Goal: Task Accomplishment & Management: Complete application form

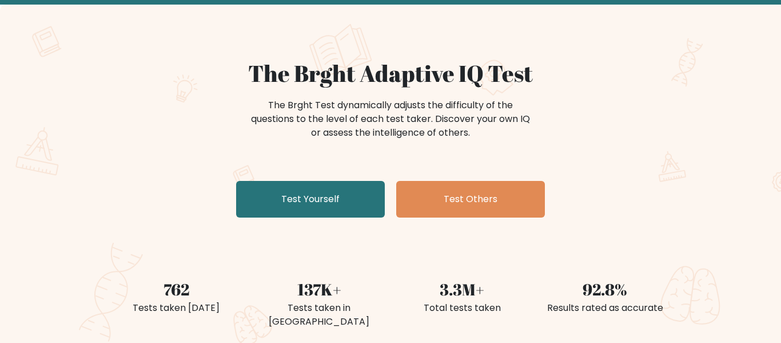
scroll to position [58, 0]
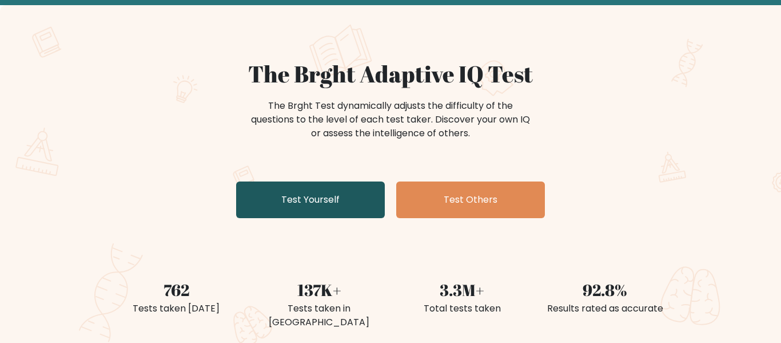
click at [305, 200] on link "Test Yourself" at bounding box center [310, 199] width 149 height 37
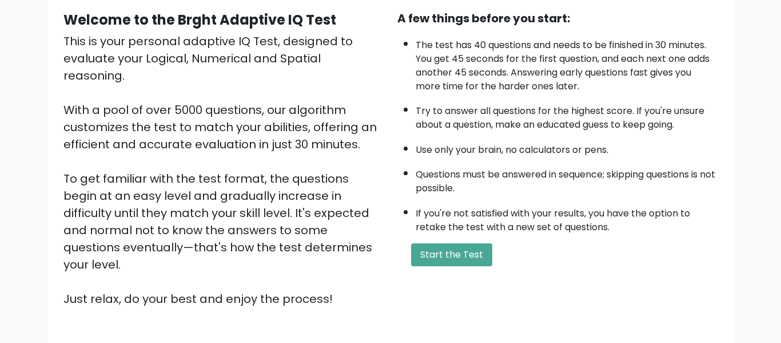
scroll to position [125, 0]
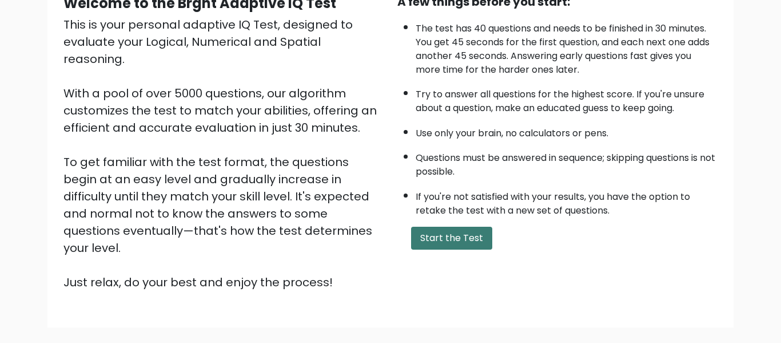
click at [449, 236] on button "Start the Test" at bounding box center [451, 238] width 81 height 23
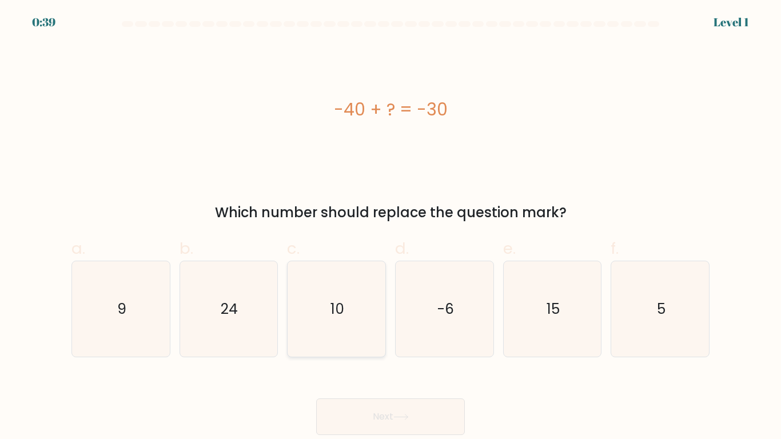
click at [344, 312] on text "10" at bounding box center [338, 309] width 14 height 20
click at [391, 227] on input "c. 10" at bounding box center [391, 223] width 1 height 7
radio input "true"
click at [409, 342] on icon at bounding box center [401, 417] width 15 height 6
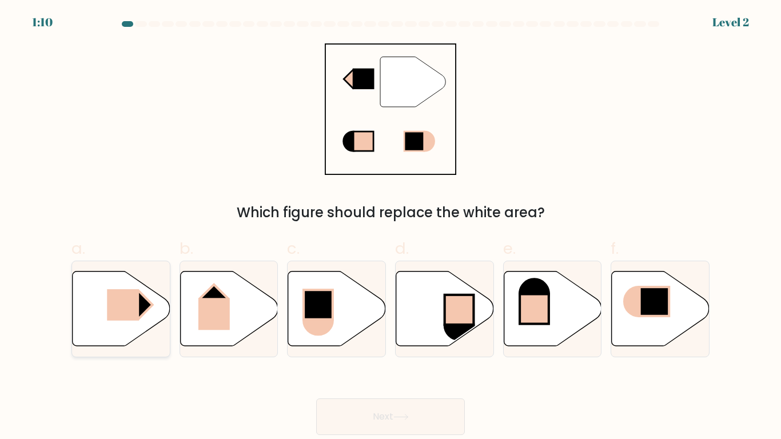
click at [101, 296] on icon at bounding box center [122, 308] width 98 height 75
click at [391, 227] on input "a." at bounding box center [391, 223] width 1 height 7
radio input "true"
click at [412, 342] on button "Next" at bounding box center [390, 417] width 149 height 37
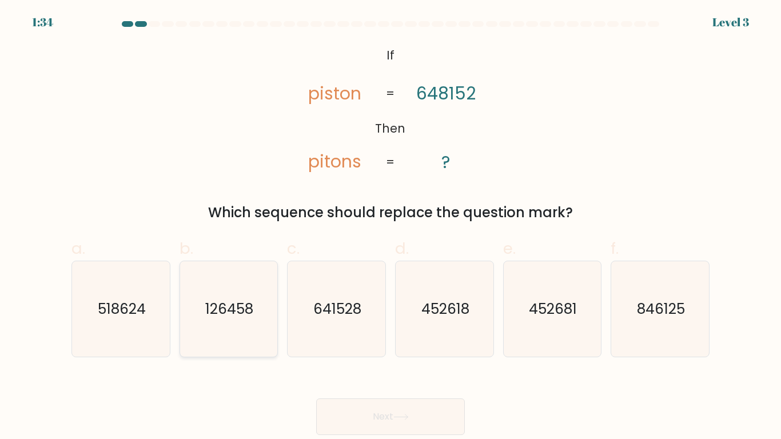
click at [245, 278] on icon "126458" at bounding box center [229, 309] width 96 height 96
click at [391, 227] on input "b. 126458" at bounding box center [391, 223] width 1 height 7
radio input "true"
click at [420, 342] on button "Next" at bounding box center [390, 417] width 149 height 37
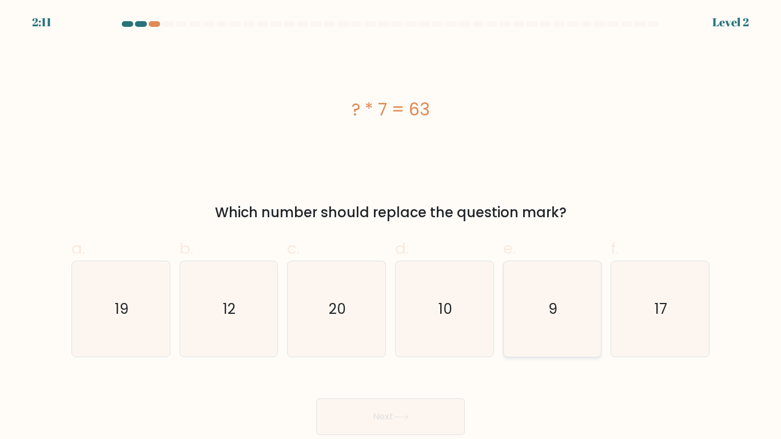
click at [566, 321] on icon "9" at bounding box center [553, 309] width 96 height 96
click at [391, 227] on input "e. 9" at bounding box center [391, 223] width 1 height 7
radio input "true"
click at [394, 342] on button "Next" at bounding box center [390, 417] width 149 height 37
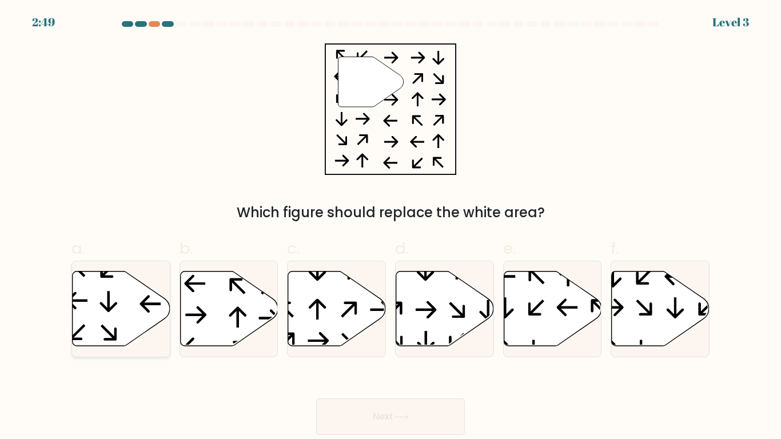
click at [87, 303] on icon at bounding box center [122, 308] width 98 height 75
click at [391, 227] on input "a." at bounding box center [391, 223] width 1 height 7
radio input "true"
click at [427, 342] on button "Next" at bounding box center [390, 417] width 149 height 37
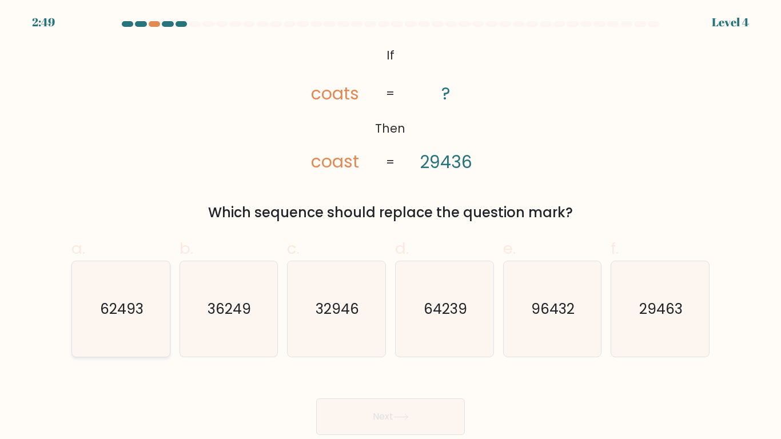
click at [154, 302] on icon "62493" at bounding box center [121, 309] width 96 height 96
click at [391, 227] on input "a. 62493" at bounding box center [391, 223] width 1 height 7
radio input "true"
click at [391, 342] on button "Next" at bounding box center [390, 417] width 149 height 37
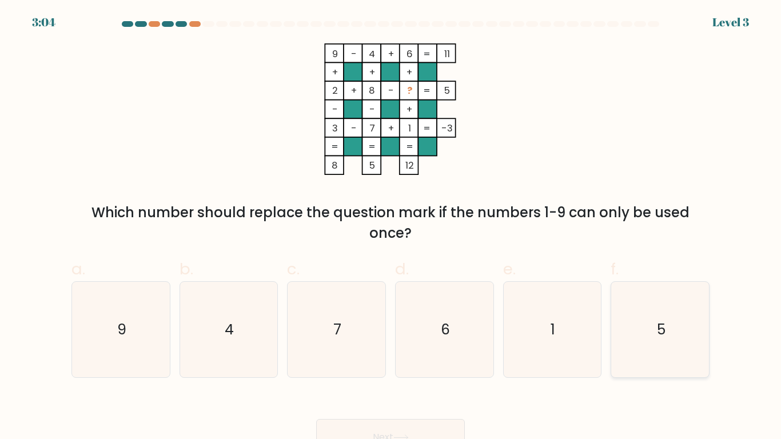
click at [669, 339] on icon "5" at bounding box center [661, 330] width 96 height 96
click at [391, 227] on input "f. 5" at bounding box center [391, 223] width 1 height 7
radio input "true"
click at [540, 333] on icon "1" at bounding box center [553, 330] width 96 height 96
click at [391, 227] on input "e. 1" at bounding box center [391, 223] width 1 height 7
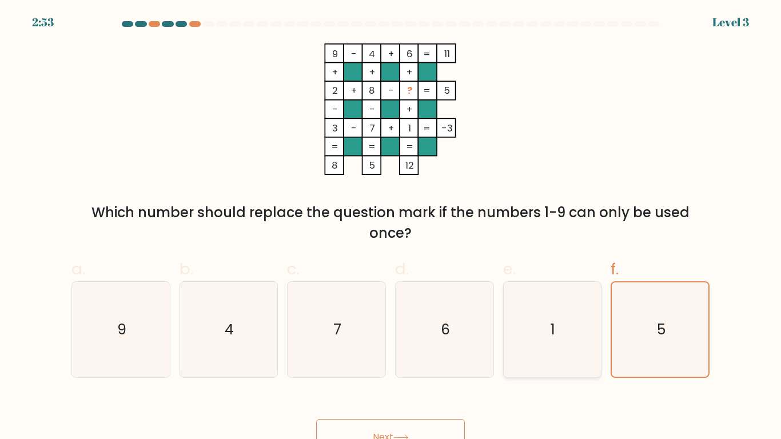
radio input "true"
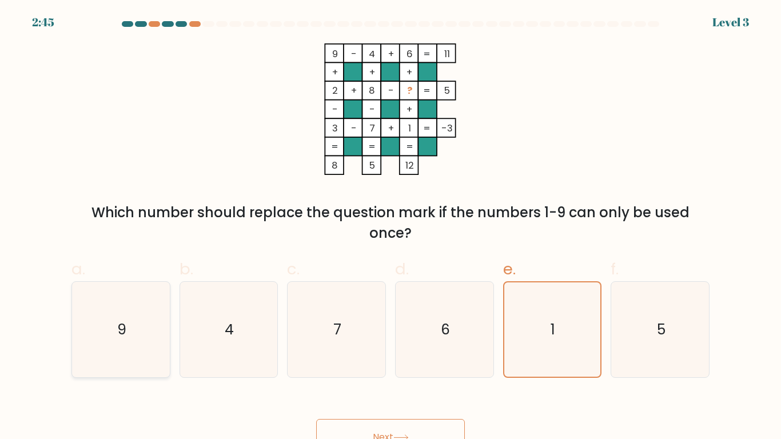
click at [130, 333] on icon "9" at bounding box center [121, 330] width 96 height 96
click at [391, 227] on input "a. 9" at bounding box center [391, 223] width 1 height 7
radio input "true"
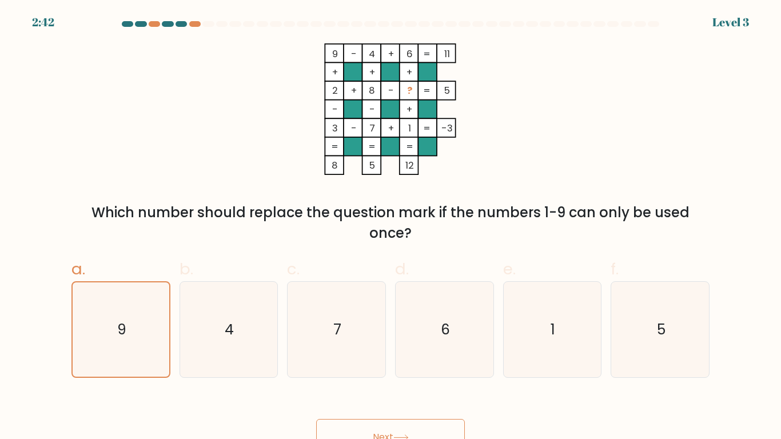
click at [419, 342] on button "Next" at bounding box center [390, 437] width 149 height 37
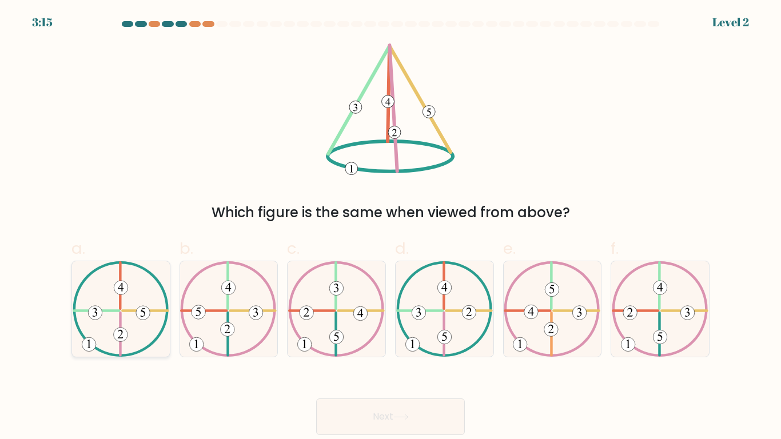
click at [73, 298] on icon at bounding box center [121, 309] width 97 height 96
click at [391, 227] on input "a." at bounding box center [391, 223] width 1 height 7
radio input "true"
click at [372, 342] on button "Next" at bounding box center [390, 417] width 149 height 37
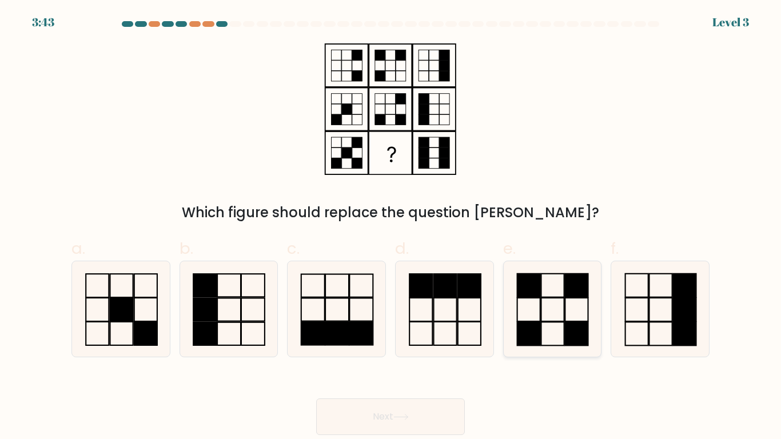
click at [542, 317] on rect at bounding box center [553, 309] width 23 height 23
click at [391, 227] on input "e." at bounding box center [391, 223] width 1 height 7
radio input "true"
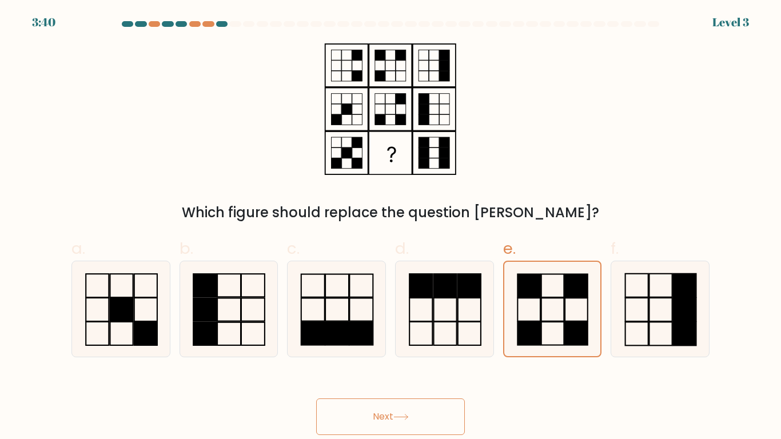
click at [364, 342] on button "Next" at bounding box center [390, 417] width 149 height 37
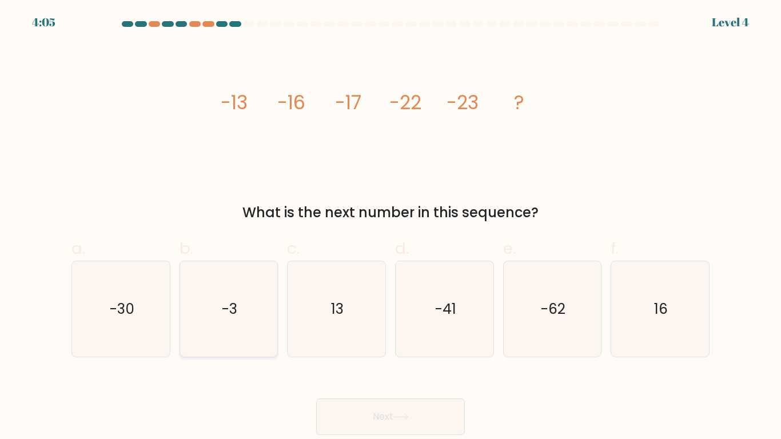
click at [184, 324] on icon "-3" at bounding box center [229, 309] width 96 height 96
click at [391, 227] on input "b. -3" at bounding box center [391, 223] width 1 height 7
radio input "true"
click at [402, 342] on button "Next" at bounding box center [390, 417] width 149 height 37
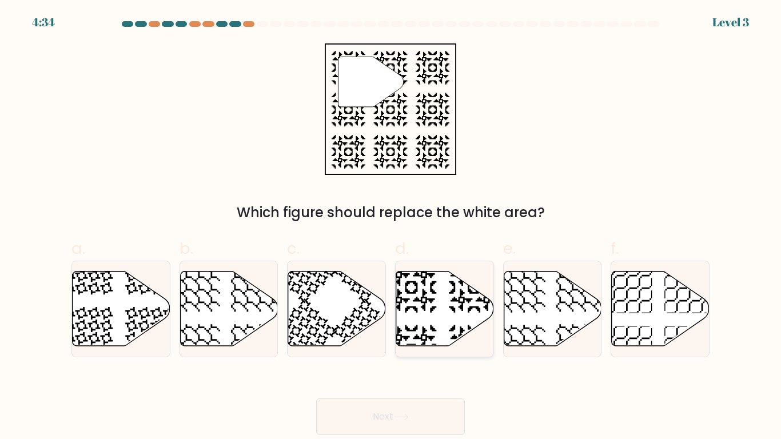
click at [432, 315] on icon at bounding box center [445, 308] width 98 height 75
click at [391, 227] on input "d." at bounding box center [391, 223] width 1 height 7
radio input "true"
click at [438, 342] on button "Next" at bounding box center [390, 417] width 149 height 37
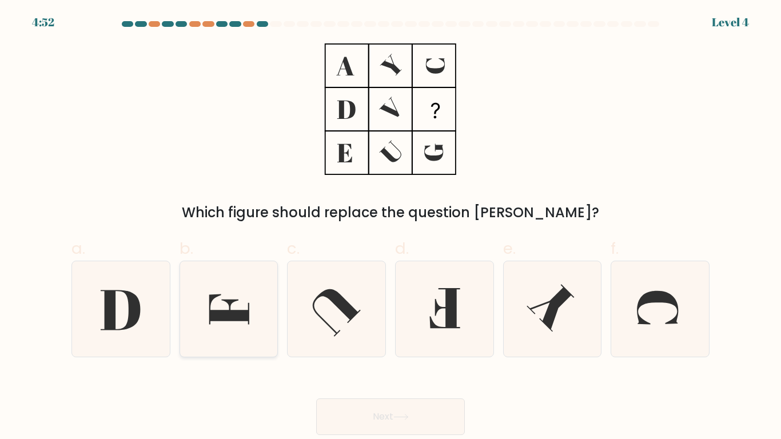
click at [228, 301] on icon at bounding box center [229, 309] width 40 height 30
click at [391, 227] on input "b." at bounding box center [391, 223] width 1 height 7
radio input "true"
click at [410, 342] on button "Next" at bounding box center [390, 417] width 149 height 37
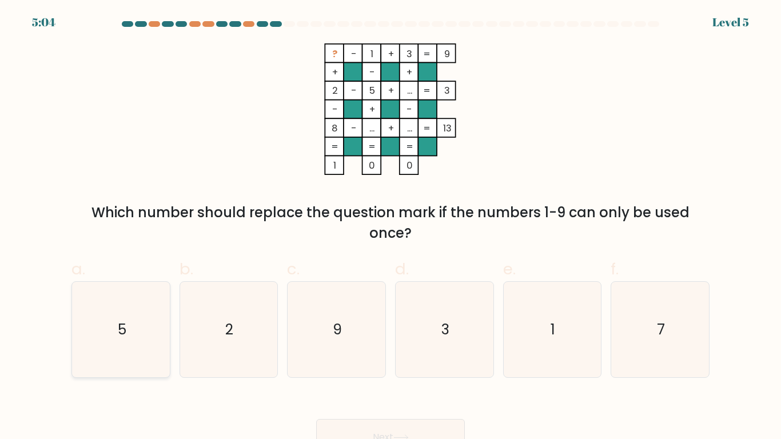
click at [128, 319] on icon "5" at bounding box center [121, 330] width 96 height 96
click at [391, 227] on input "a. 5" at bounding box center [391, 223] width 1 height 7
radio input "true"
click at [630, 331] on icon "7" at bounding box center [661, 330] width 96 height 96
click at [391, 227] on input "f. 7" at bounding box center [391, 223] width 1 height 7
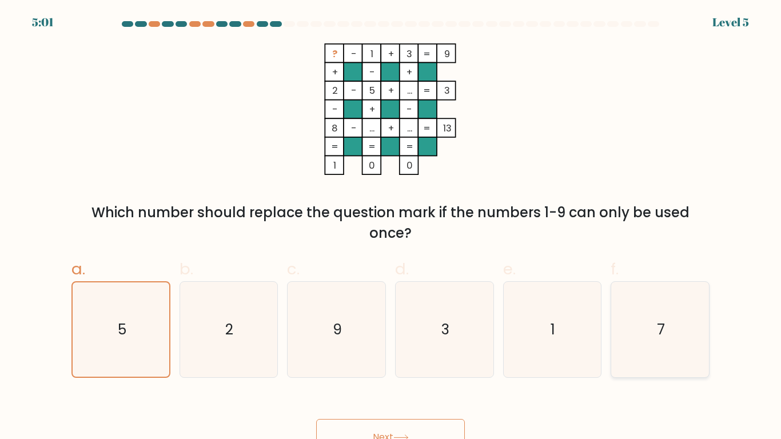
radio input "true"
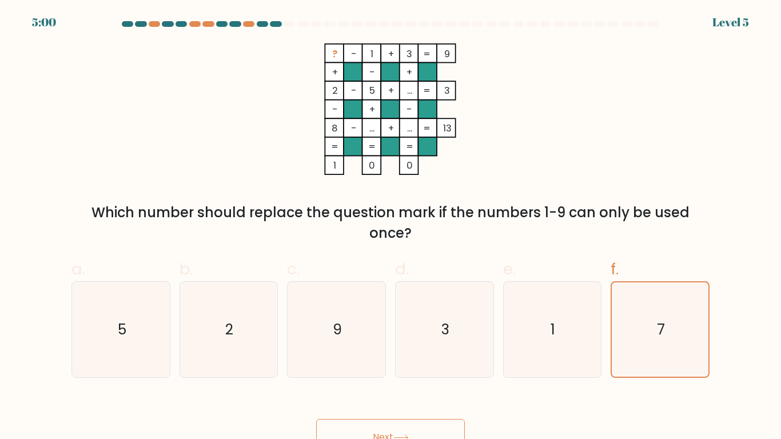
scroll to position [17, 0]
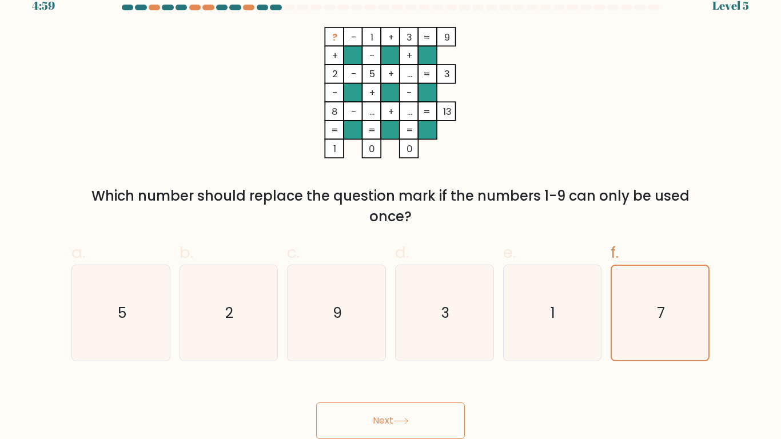
click at [375, 342] on button "Next" at bounding box center [390, 421] width 149 height 37
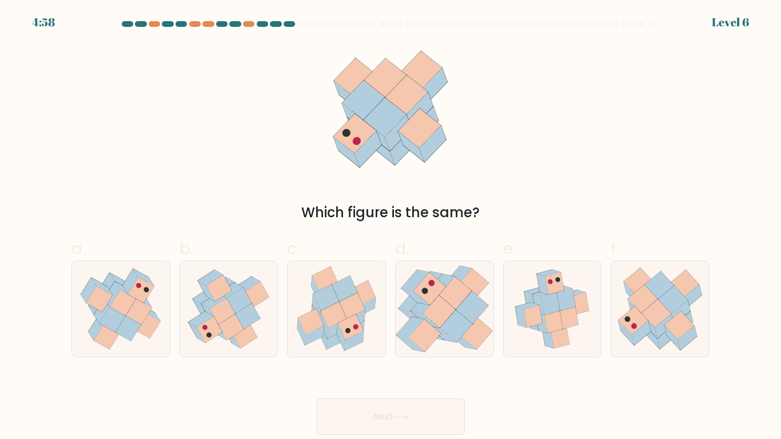
scroll to position [0, 0]
click at [133, 284] on icon at bounding box center [130, 281] width 15 height 25
click at [391, 227] on input "a." at bounding box center [391, 223] width 1 height 7
radio input "true"
click at [338, 333] on icon at bounding box center [342, 337] width 8 height 27
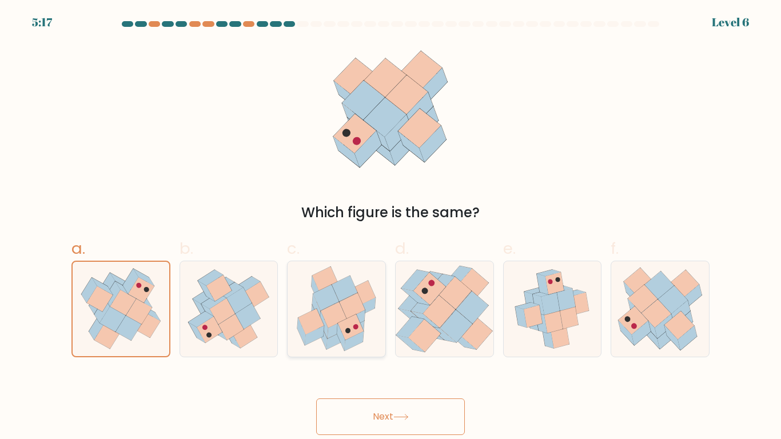
click at [391, 227] on input "c." at bounding box center [391, 223] width 1 height 7
radio input "true"
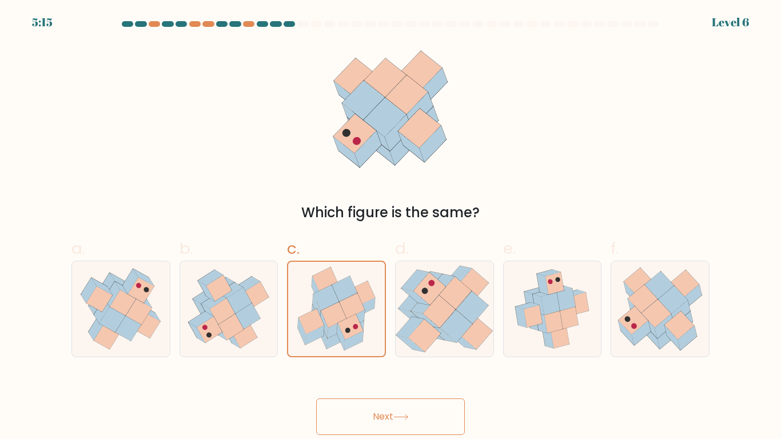
click at [403, 342] on button "Next" at bounding box center [390, 417] width 149 height 37
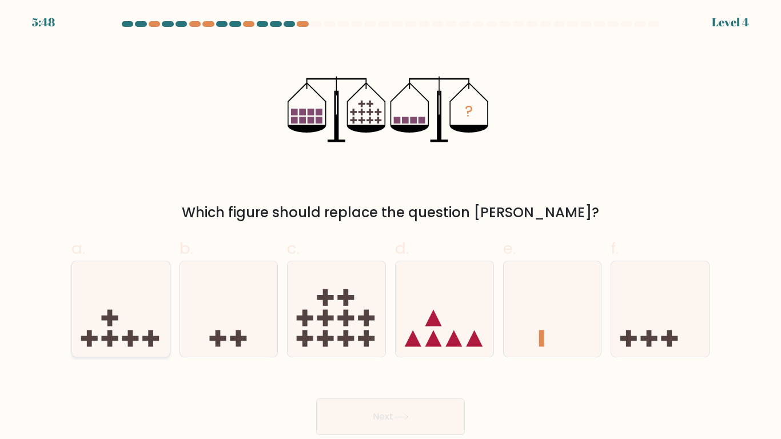
click at [72, 311] on icon at bounding box center [121, 309] width 98 height 81
click at [391, 227] on input "a." at bounding box center [391, 223] width 1 height 7
radio input "true"
click at [401, 342] on button "Next" at bounding box center [390, 417] width 149 height 37
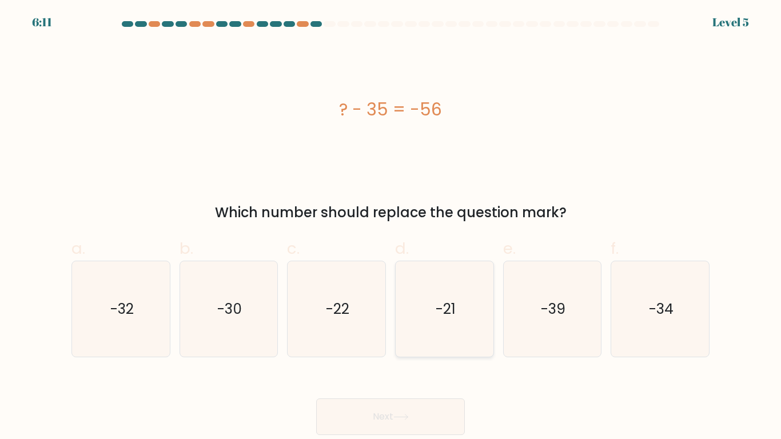
click at [416, 283] on icon "-21" at bounding box center [445, 309] width 96 height 96
click at [391, 227] on input "d. -21" at bounding box center [391, 223] width 1 height 7
radio input "true"
click at [398, 342] on button "Next" at bounding box center [390, 417] width 149 height 37
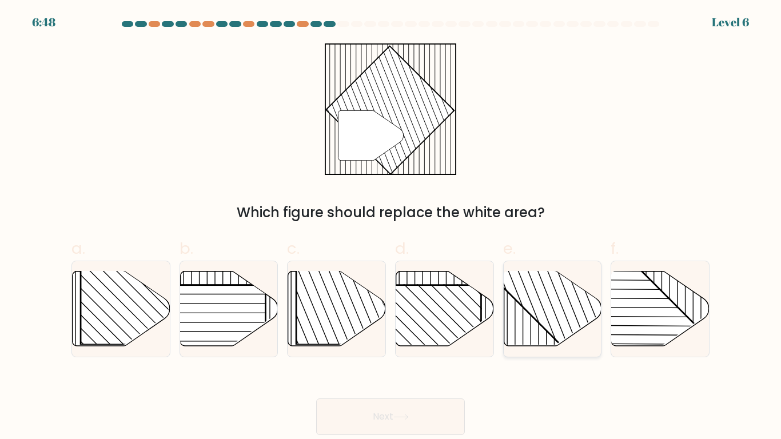
click at [539, 332] on line at bounding box center [539, 269] width 0 height 197
click at [391, 227] on input "e." at bounding box center [391, 223] width 1 height 7
radio input "true"
click at [422, 342] on button "Next" at bounding box center [390, 417] width 149 height 37
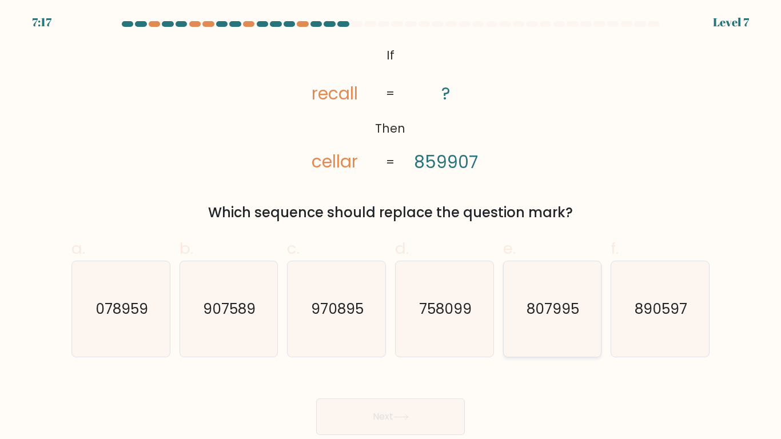
click at [551, 342] on icon "807995" at bounding box center [553, 309] width 96 height 96
click at [391, 227] on input "e. 807995" at bounding box center [391, 223] width 1 height 7
radio input "true"
click at [155, 305] on icon "078959" at bounding box center [121, 309] width 96 height 96
click at [391, 227] on input "a. 078959" at bounding box center [391, 223] width 1 height 7
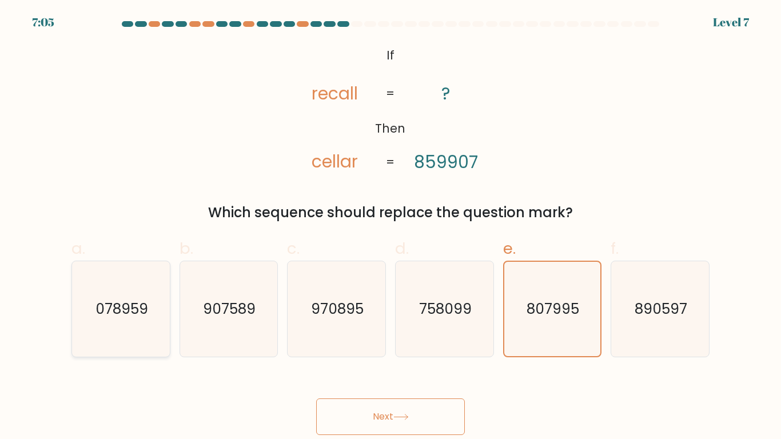
radio input "true"
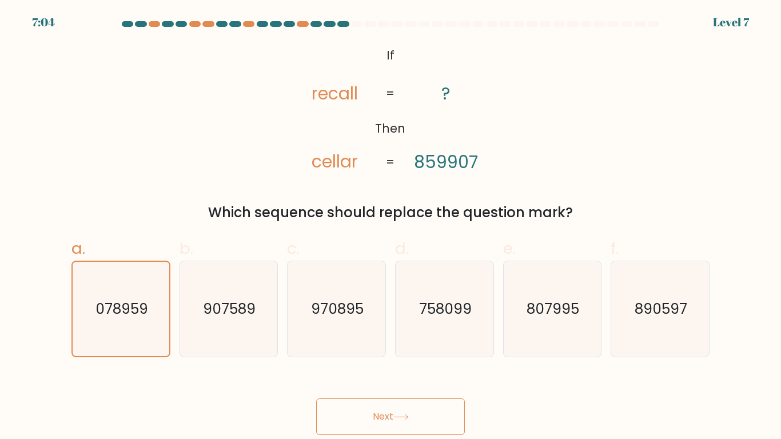
click at [418, 342] on button "Next" at bounding box center [390, 417] width 149 height 37
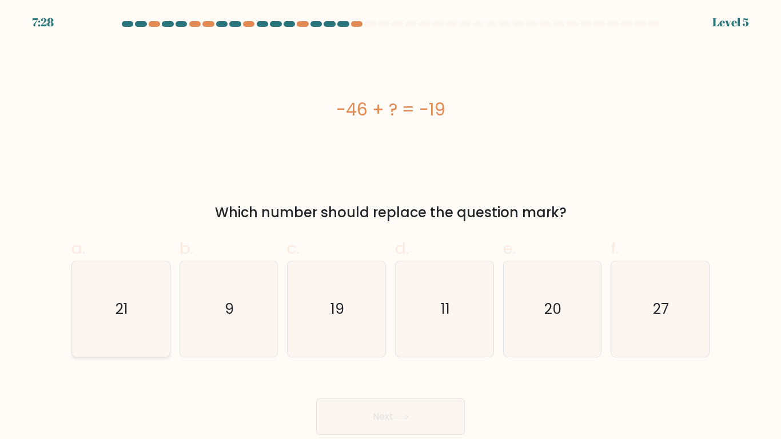
click at [139, 342] on icon "21" at bounding box center [121, 309] width 96 height 96
click at [391, 227] on input "a. 21" at bounding box center [391, 223] width 1 height 7
radio input "true"
click at [356, 342] on button "Next" at bounding box center [390, 417] width 149 height 37
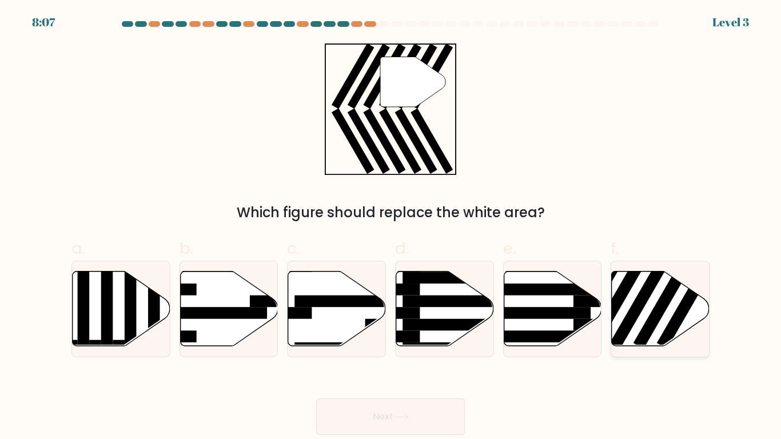
click at [675, 318] on rect at bounding box center [688, 300] width 63 height 98
click at [391, 227] on input "f." at bounding box center [391, 223] width 1 height 7
radio input "true"
click at [463, 342] on button "Next" at bounding box center [390, 417] width 149 height 37
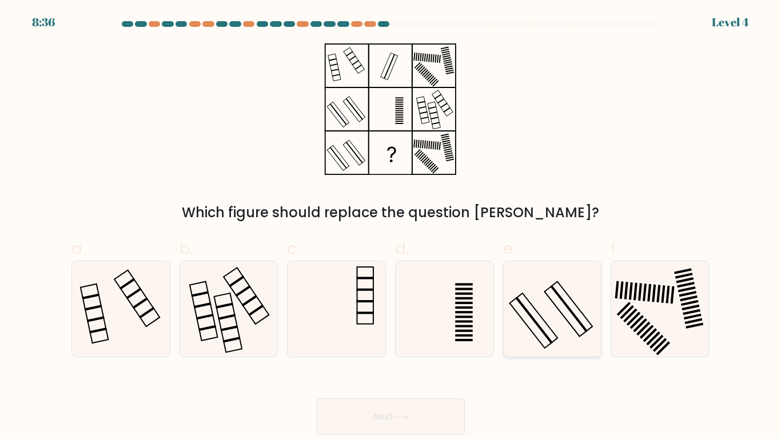
click at [562, 309] on icon at bounding box center [553, 309] width 96 height 96
click at [391, 227] on input "e." at bounding box center [391, 223] width 1 height 7
radio input "true"
click at [442, 342] on button "Next" at bounding box center [390, 417] width 149 height 37
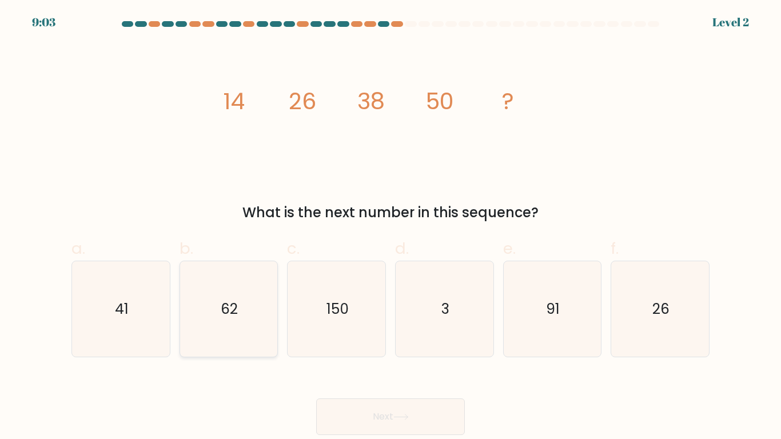
click at [229, 309] on text "62" at bounding box center [229, 309] width 17 height 20
click at [391, 227] on input "b. 62" at bounding box center [391, 223] width 1 height 7
radio input "true"
click at [411, 342] on button "Next" at bounding box center [390, 417] width 149 height 37
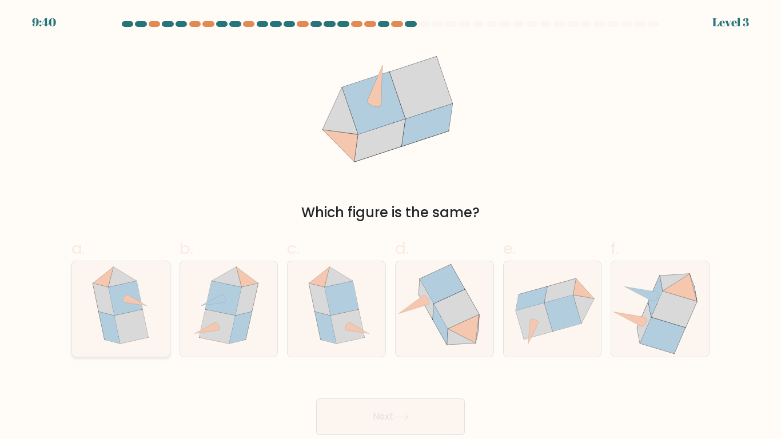
click at [116, 342] on icon at bounding box center [109, 328] width 21 height 32
click at [391, 227] on input "a." at bounding box center [391, 223] width 1 height 7
radio input "true"
click at [340, 342] on button "Next" at bounding box center [390, 417] width 149 height 37
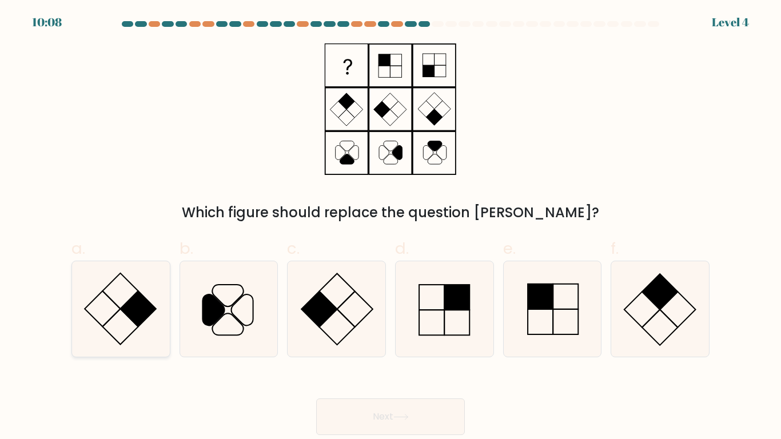
click at [154, 316] on icon at bounding box center [121, 309] width 96 height 96
click at [391, 227] on input "a." at bounding box center [391, 223] width 1 height 7
radio input "true"
click at [394, 342] on button "Next" at bounding box center [390, 417] width 149 height 37
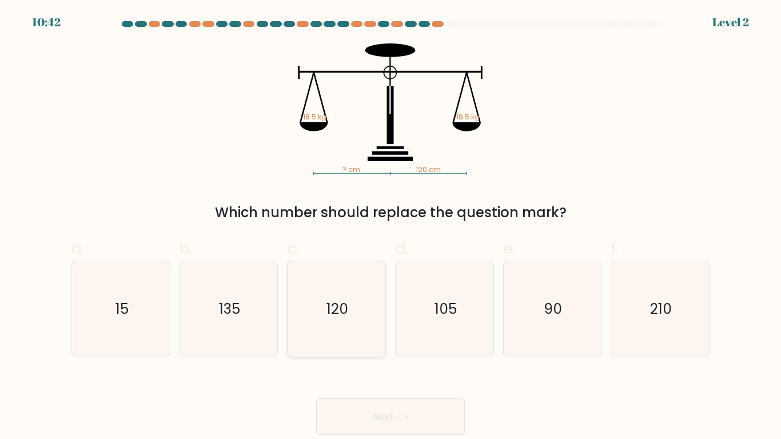
click at [373, 300] on icon "120" at bounding box center [337, 309] width 96 height 96
click at [391, 227] on input "c. 120" at bounding box center [391, 223] width 1 height 7
radio input "true"
click at [432, 342] on div "Next" at bounding box center [391, 403] width 652 height 64
click at [406, 342] on icon at bounding box center [401, 417] width 15 height 6
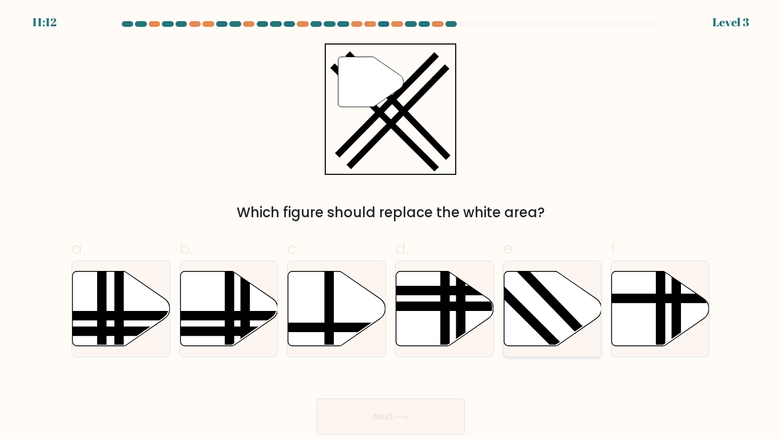
click at [554, 307] on line at bounding box center [593, 345] width 150 height 156
click at [391, 227] on input "e." at bounding box center [391, 223] width 1 height 7
radio input "true"
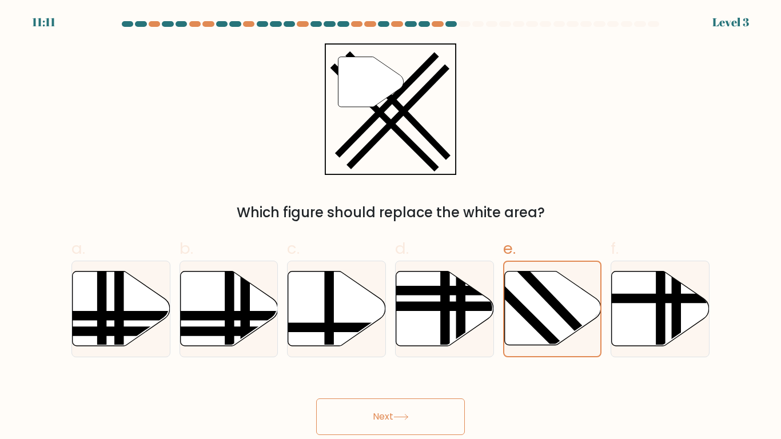
click at [437, 342] on button "Next" at bounding box center [390, 417] width 149 height 37
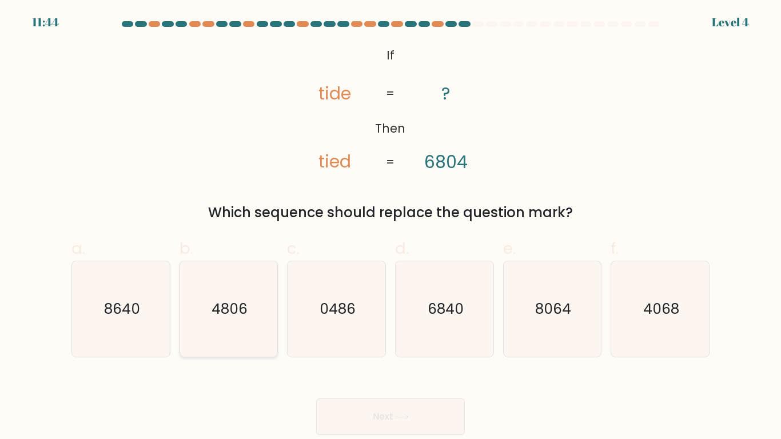
click at [237, 339] on icon "4806" at bounding box center [229, 309] width 96 height 96
click at [391, 227] on input "b. 4806" at bounding box center [391, 223] width 1 height 7
radio input "true"
click at [360, 342] on div "Next" at bounding box center [391, 403] width 652 height 64
click at [363, 342] on button "Next" at bounding box center [390, 417] width 149 height 37
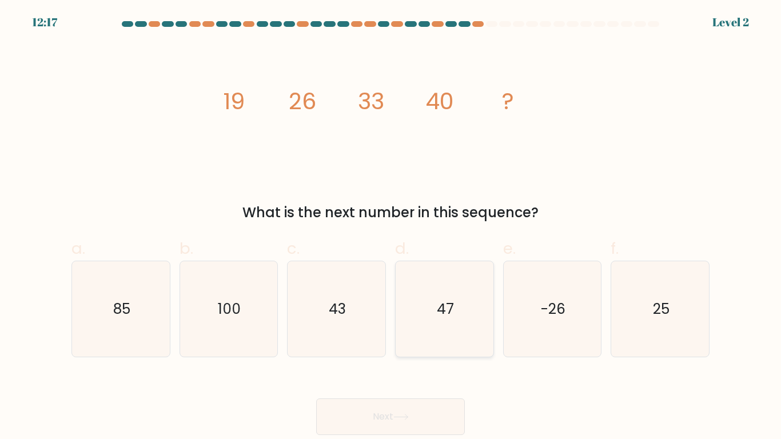
click at [426, 315] on icon "47" at bounding box center [445, 309] width 96 height 96
click at [391, 227] on input "d. 47" at bounding box center [391, 223] width 1 height 7
radio input "true"
click at [364, 342] on button "Next" at bounding box center [390, 417] width 149 height 37
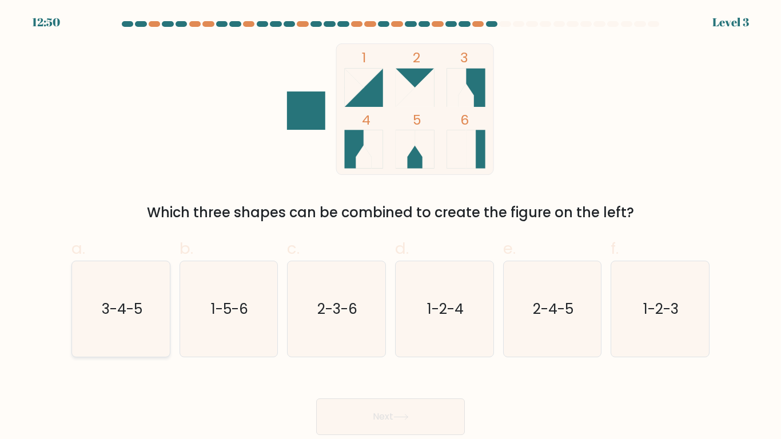
click at [145, 294] on icon "3-4-5" at bounding box center [121, 309] width 96 height 96
click at [391, 227] on input "a. 3-4-5" at bounding box center [391, 223] width 1 height 7
radio input "true"
click at [396, 342] on button "Next" at bounding box center [390, 417] width 149 height 37
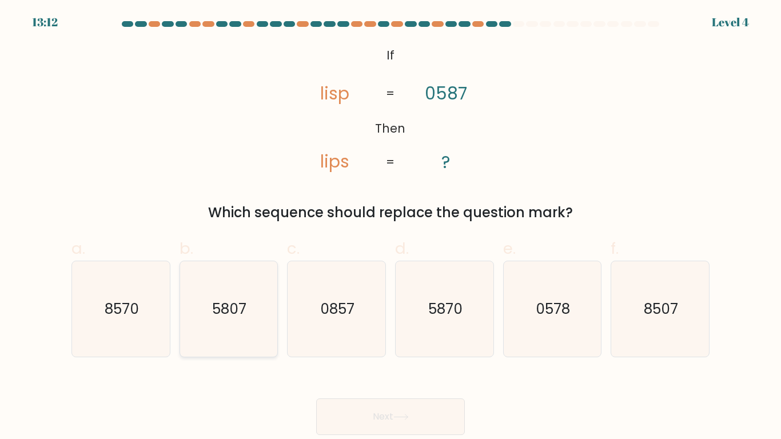
click at [247, 313] on text "5807" at bounding box center [230, 309] width 34 height 20
click at [391, 227] on input "b. 5807" at bounding box center [391, 223] width 1 height 7
radio input "true"
click at [386, 342] on button "Next" at bounding box center [390, 417] width 149 height 37
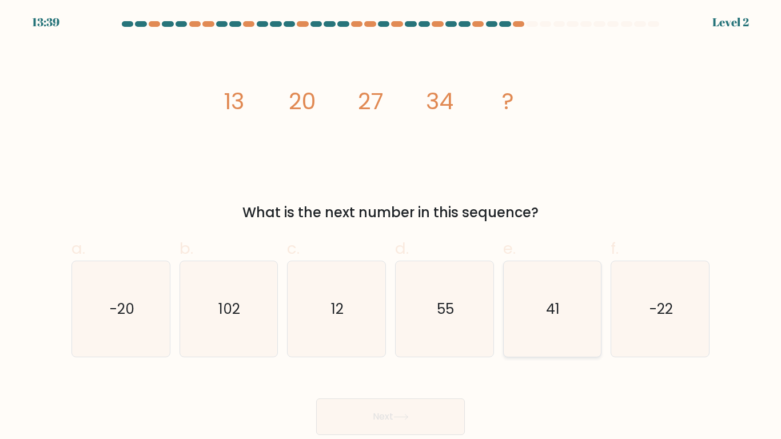
click at [555, 323] on icon "41" at bounding box center [553, 309] width 96 height 96
click at [391, 227] on input "e. 41" at bounding box center [391, 223] width 1 height 7
radio input "true"
click at [378, 342] on button "Next" at bounding box center [390, 417] width 149 height 37
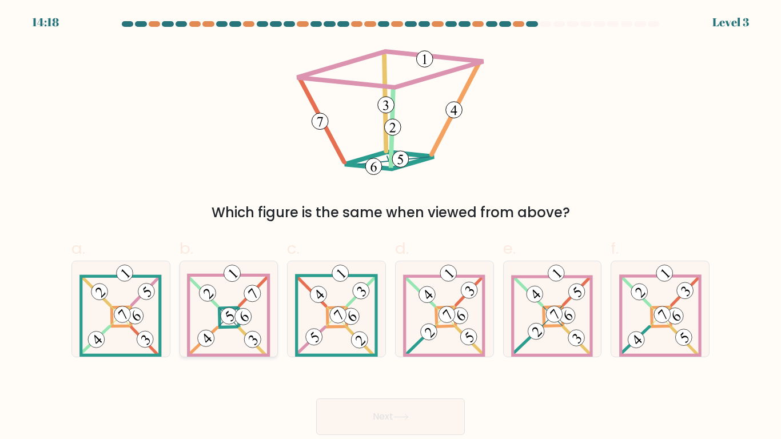
click at [220, 319] on 279 at bounding box center [229, 317] width 19 height 19
click at [391, 227] on input "b." at bounding box center [391, 223] width 1 height 7
radio input "true"
click at [371, 342] on button "Next" at bounding box center [390, 417] width 149 height 37
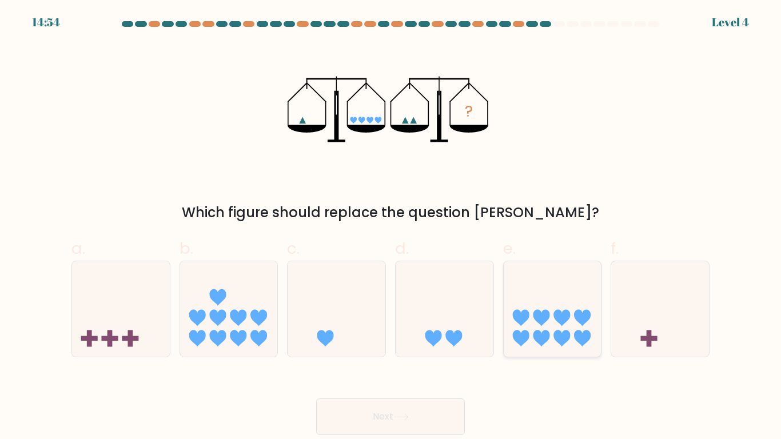
click at [539, 334] on icon at bounding box center [541, 338] width 17 height 17
click at [391, 227] on input "e." at bounding box center [391, 223] width 1 height 7
radio input "true"
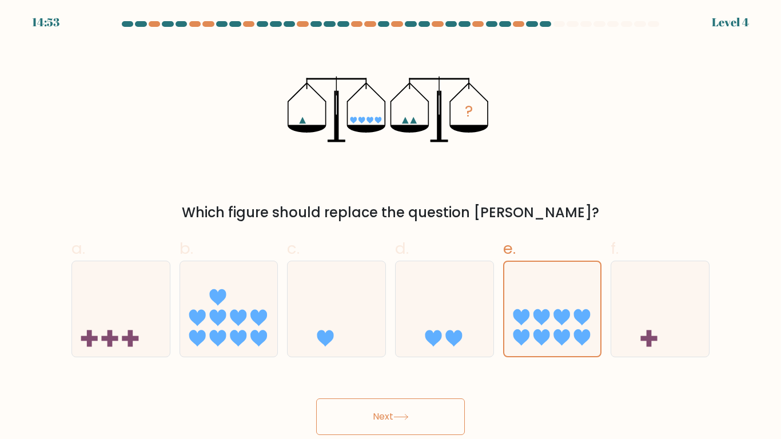
click at [398, 342] on icon at bounding box center [401, 417] width 15 height 6
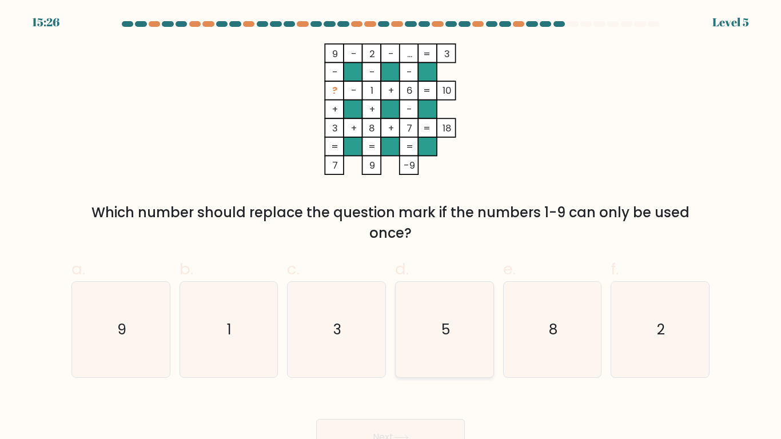
click at [465, 342] on icon "5" at bounding box center [445, 330] width 96 height 96
click at [391, 227] on input "d. 5" at bounding box center [391, 223] width 1 height 7
radio input "true"
click at [392, 342] on button "Next" at bounding box center [390, 437] width 149 height 37
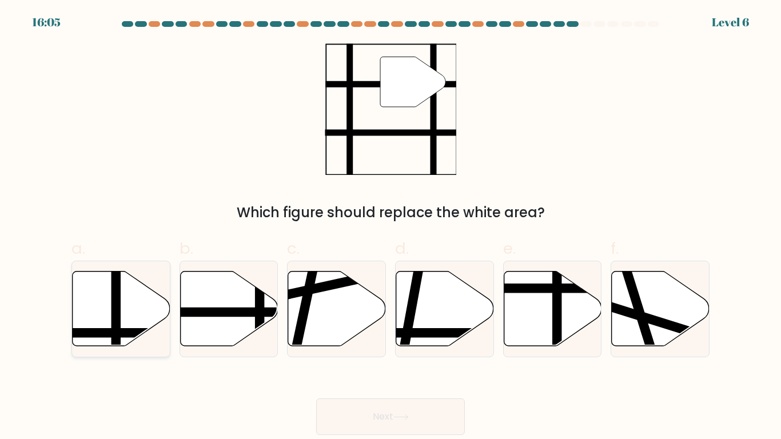
click at [101, 315] on icon at bounding box center [122, 308] width 98 height 75
click at [391, 227] on input "a." at bounding box center [391, 223] width 1 height 7
radio input "true"
click at [402, 342] on button "Next" at bounding box center [390, 417] width 149 height 37
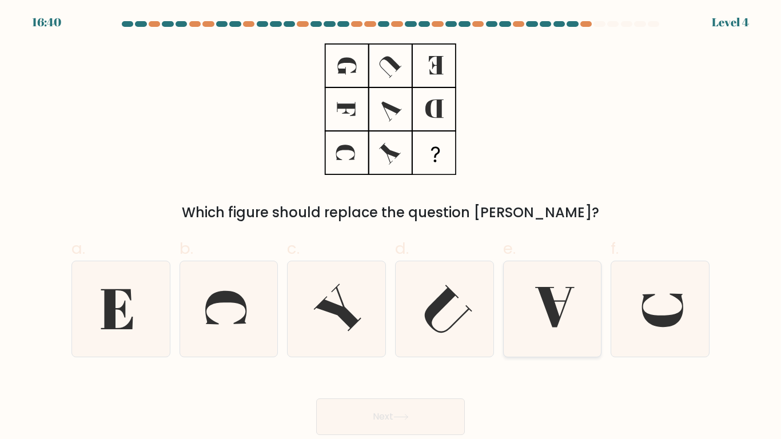
click at [574, 299] on icon at bounding box center [553, 309] width 96 height 96
click at [391, 227] on input "e." at bounding box center [391, 223] width 1 height 7
radio input "true"
click at [420, 342] on button "Next" at bounding box center [390, 417] width 149 height 37
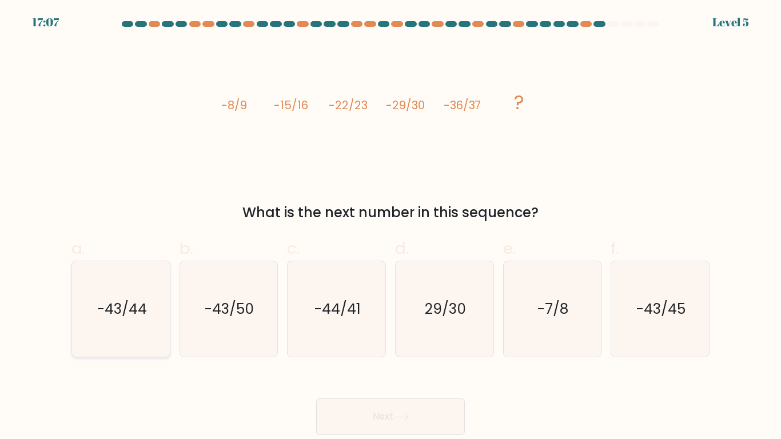
click at [119, 320] on icon "-43/44" at bounding box center [121, 309] width 96 height 96
click at [391, 227] on input "a. -43/44" at bounding box center [391, 223] width 1 height 7
radio input "true"
click at [409, 342] on icon at bounding box center [401, 417] width 15 height 6
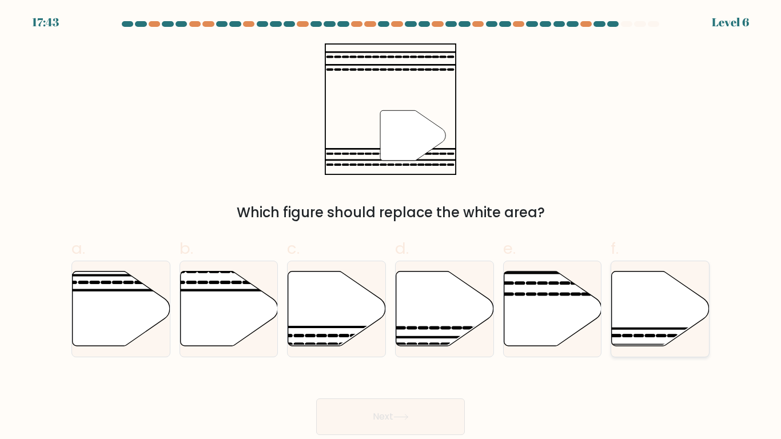
click at [647, 303] on icon at bounding box center [661, 308] width 98 height 75
click at [391, 227] on input "f." at bounding box center [391, 223] width 1 height 7
radio input "true"
click at [394, 342] on button "Next" at bounding box center [390, 417] width 149 height 37
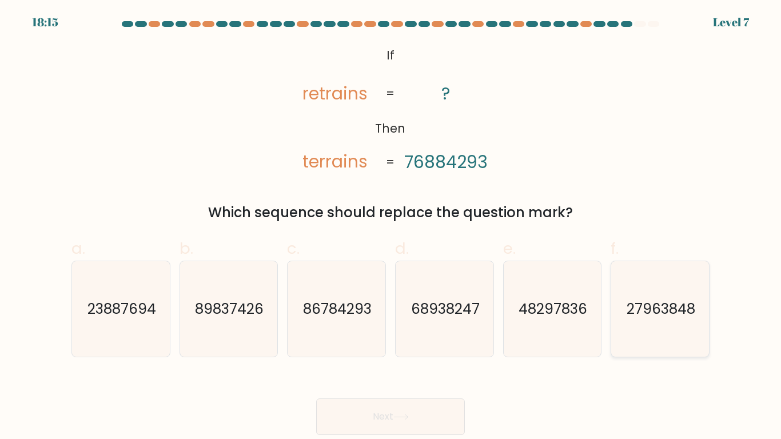
click at [645, 284] on icon "27963848" at bounding box center [661, 309] width 96 height 96
click at [391, 227] on input "f. 27963848" at bounding box center [391, 223] width 1 height 7
radio input "true"
click at [363, 342] on button "Next" at bounding box center [390, 417] width 149 height 37
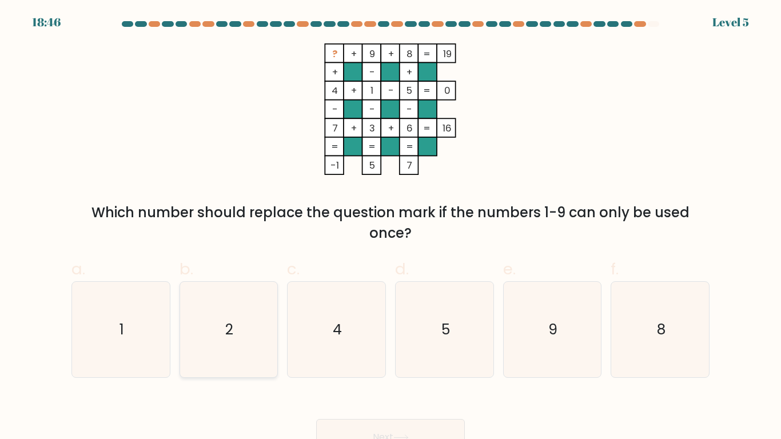
click at [225, 342] on icon "2" at bounding box center [229, 330] width 96 height 96
click at [391, 227] on input "b. 2" at bounding box center [391, 223] width 1 height 7
radio input "true"
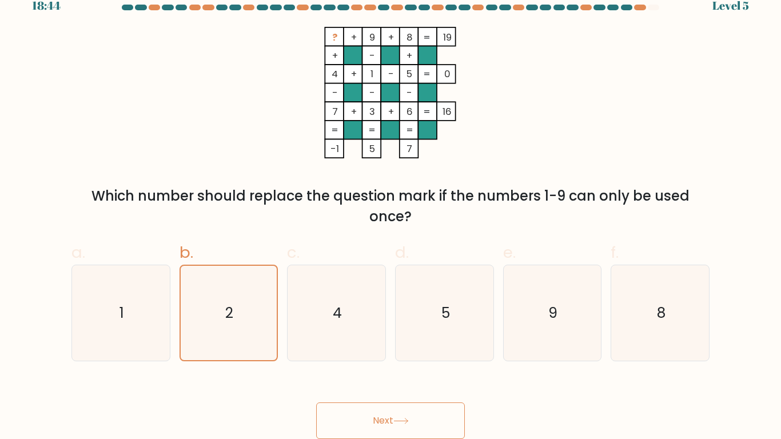
click at [390, 342] on button "Next" at bounding box center [390, 421] width 149 height 37
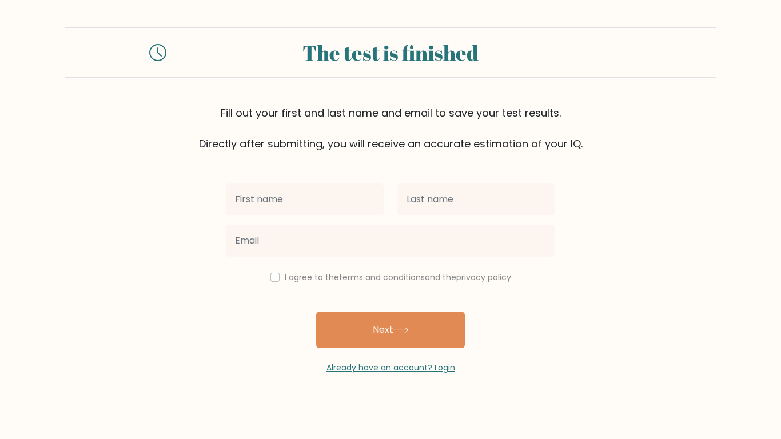
click at [316, 200] on input "text" at bounding box center [305, 200] width 158 height 32
type input "kfdjas;kdfj"
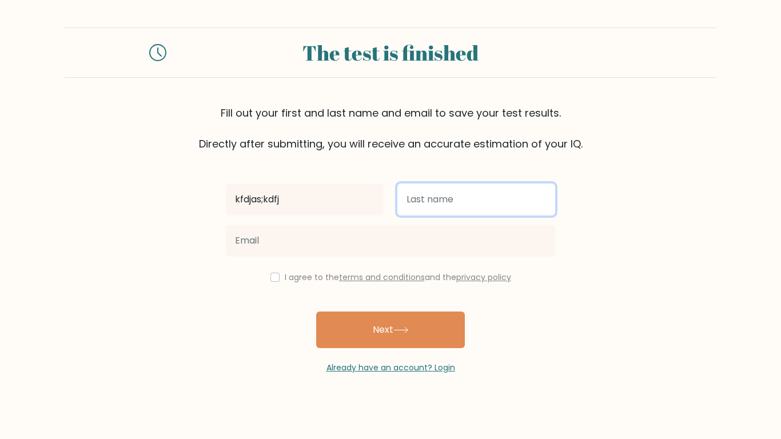
click at [443, 206] on input "text" at bounding box center [477, 200] width 158 height 32
type input "kskdjf;a"
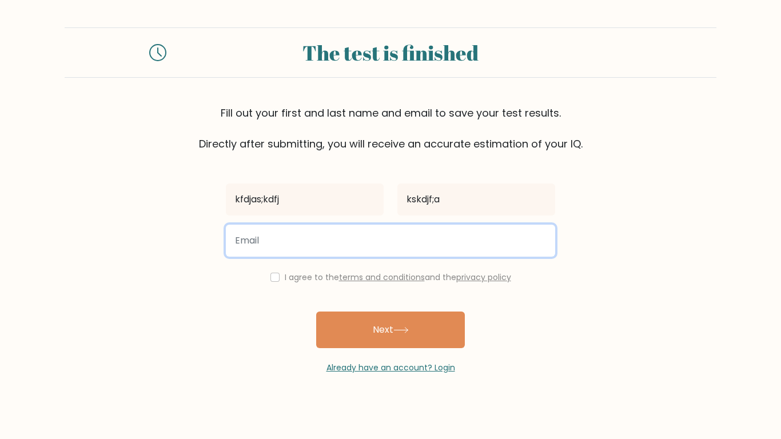
click at [350, 254] on input "email" at bounding box center [391, 241] width 330 height 32
type input "jesse.lay29@elkinsdistrict.org"
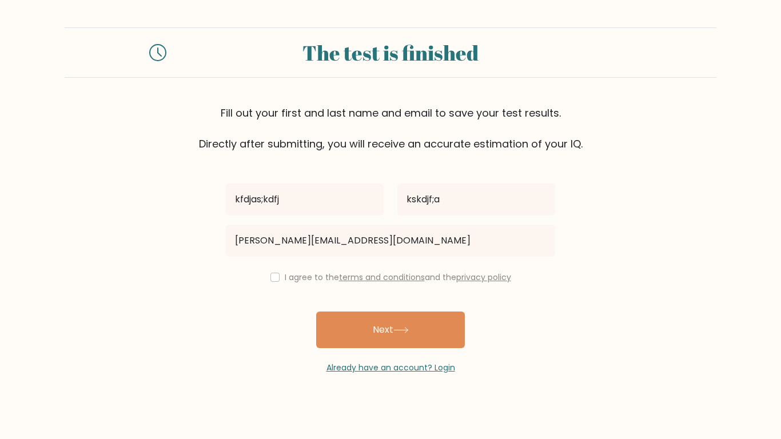
click at [277, 277] on div "I agree to the terms and conditions and the privacy policy" at bounding box center [390, 278] width 343 height 14
click at [272, 279] on input "checkbox" at bounding box center [275, 277] width 9 height 9
checkbox input "true"
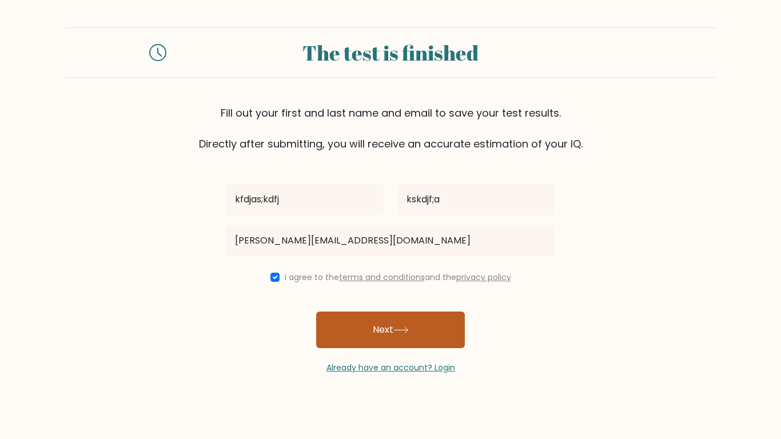
click at [395, 336] on button "Next" at bounding box center [390, 330] width 149 height 37
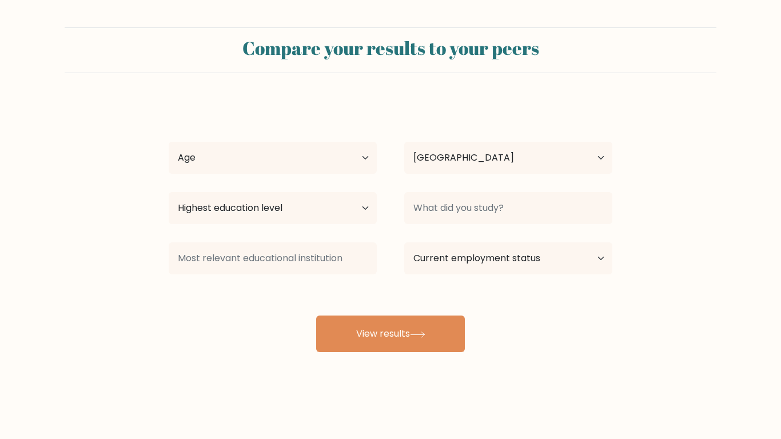
select select "US"
click at [247, 169] on select "Age Under [DEMOGRAPHIC_DATA] [DEMOGRAPHIC_DATA] [DEMOGRAPHIC_DATA] [DEMOGRAPHIC…" at bounding box center [273, 158] width 208 height 32
select select "min_18"
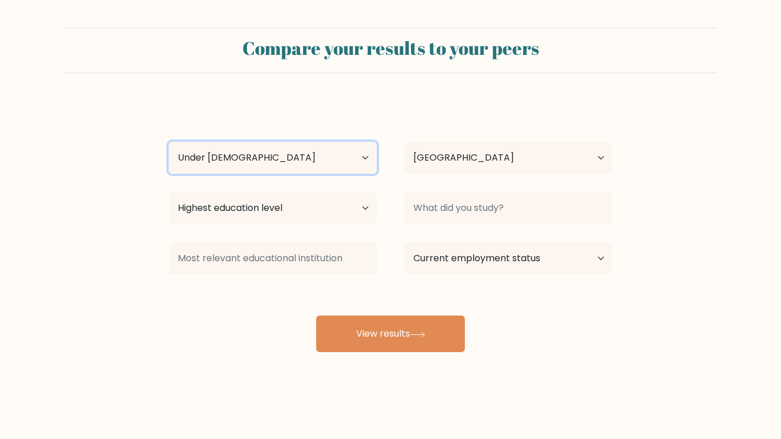
click at [169, 142] on select "Age Under 18 years old 18-24 years old 25-34 years old 35-44 years old 45-54 ye…" at bounding box center [273, 158] width 208 height 32
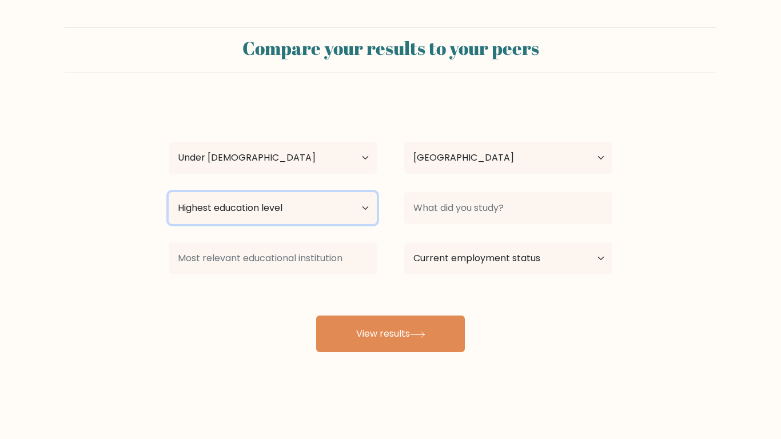
click at [297, 217] on select "Highest education level No schooling Primary Lower Secondary Upper Secondary Oc…" at bounding box center [273, 208] width 208 height 32
click at [109, 347] on form "Compare your results to your peers kfdjas;kdfj kskdjf;a Age Under 18 years old …" at bounding box center [390, 189] width 781 height 325
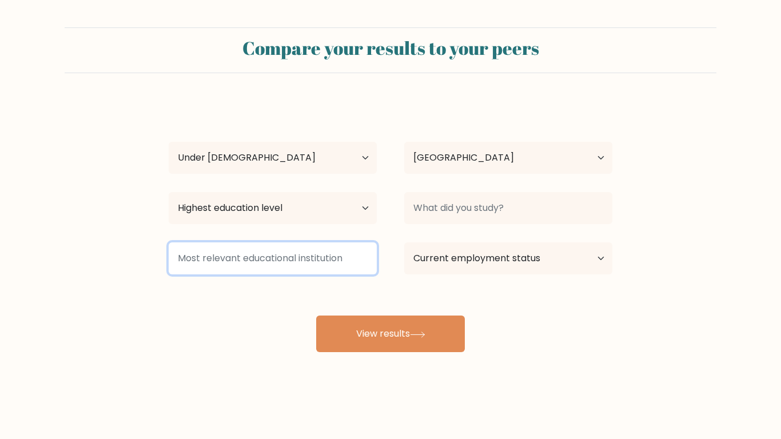
click at [228, 266] on input at bounding box center [273, 259] width 208 height 32
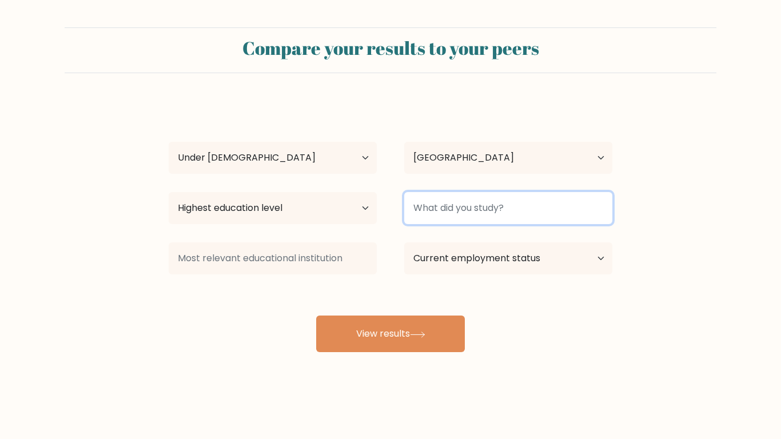
click at [479, 206] on input at bounding box center [508, 208] width 208 height 32
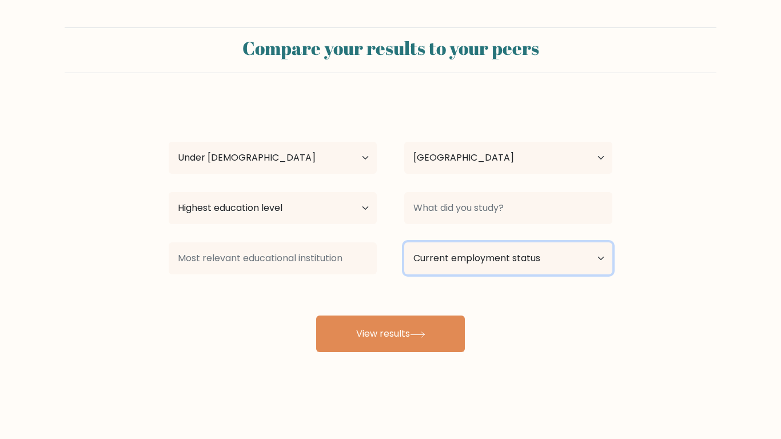
click at [493, 272] on select "Current employment status Employed Student Retired Other / prefer not to answer" at bounding box center [508, 259] width 208 height 32
select select "student"
click at [404, 243] on select "Current employment status Employed Student Retired Other / prefer not to answer" at bounding box center [508, 259] width 208 height 32
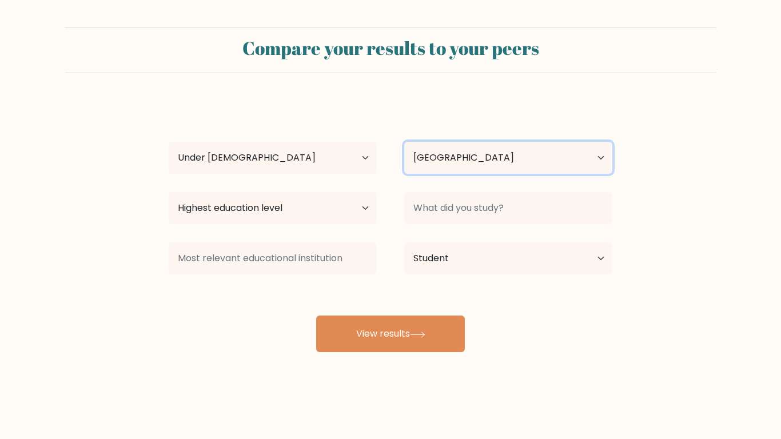
click at [462, 160] on select "Country Afghanistan Albania Algeria American Samoa Andorra Angola Anguilla Anta…" at bounding box center [508, 158] width 208 height 32
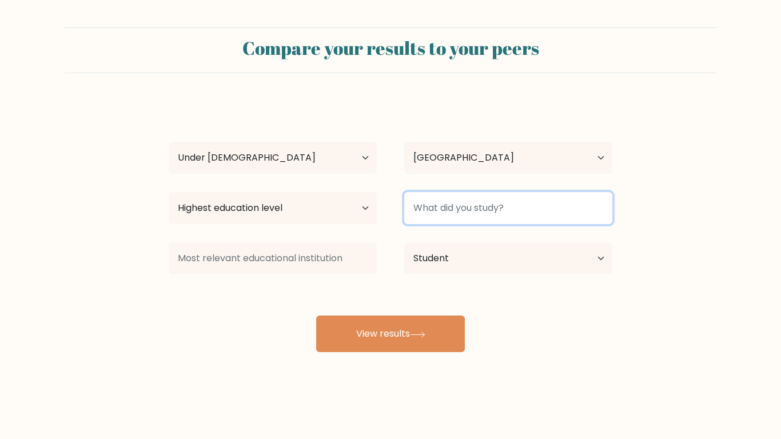
click at [443, 222] on input at bounding box center [508, 208] width 208 height 32
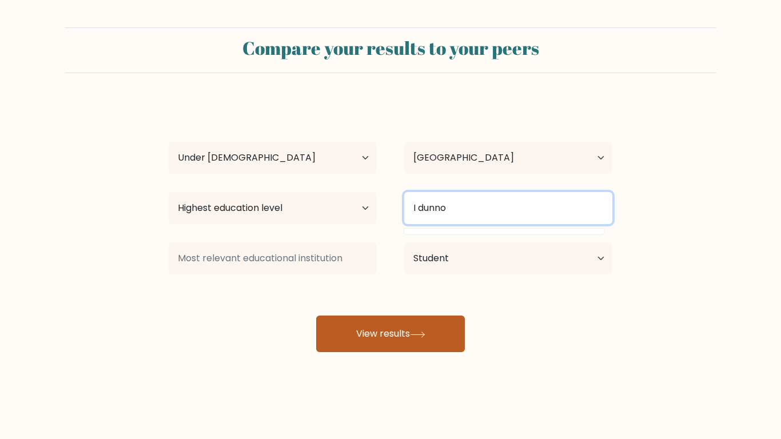
type input "I dunno"
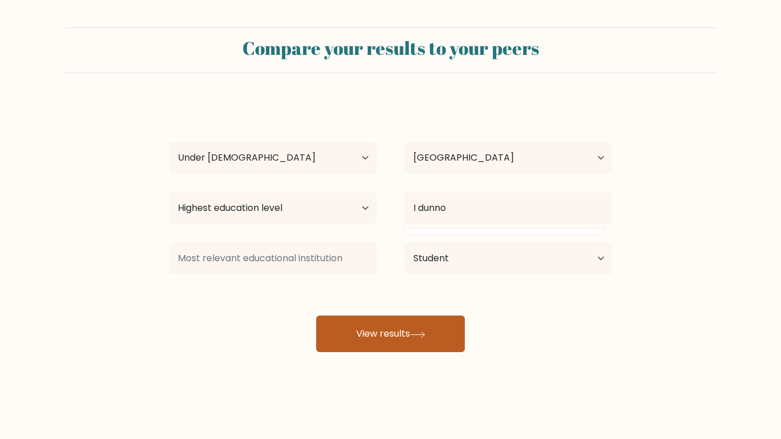
click at [371, 334] on button "View results" at bounding box center [390, 334] width 149 height 37
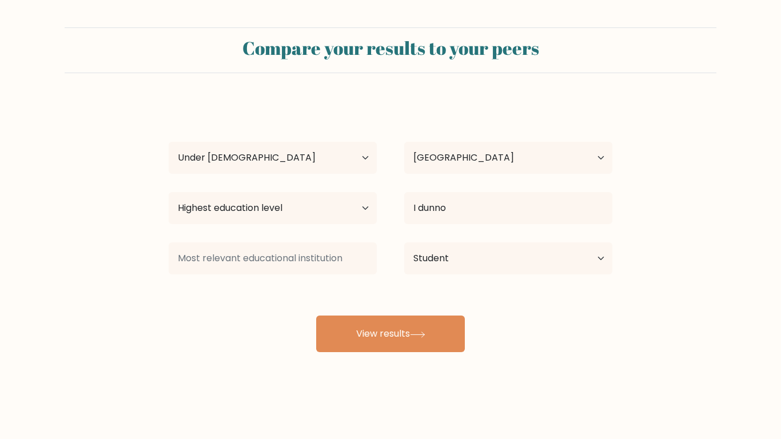
click at [248, 190] on div "Highest education level No schooling Primary Lower Secondary Upper Secondary Oc…" at bounding box center [273, 208] width 236 height 41
click at [249, 207] on select "Highest education level No schooling Primary Lower Secondary Upper Secondary Oc…" at bounding box center [273, 208] width 208 height 32
select select "primary"
click at [169, 192] on select "Highest education level No schooling Primary Lower Secondary Upper Secondary Oc…" at bounding box center [273, 208] width 208 height 32
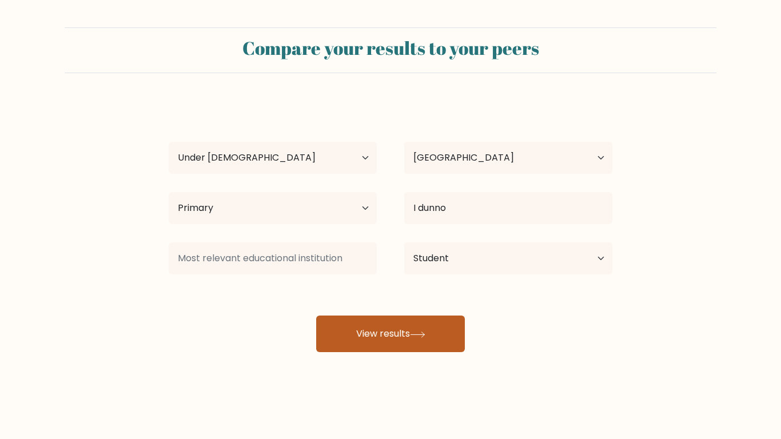
click at [350, 323] on button "View results" at bounding box center [390, 334] width 149 height 37
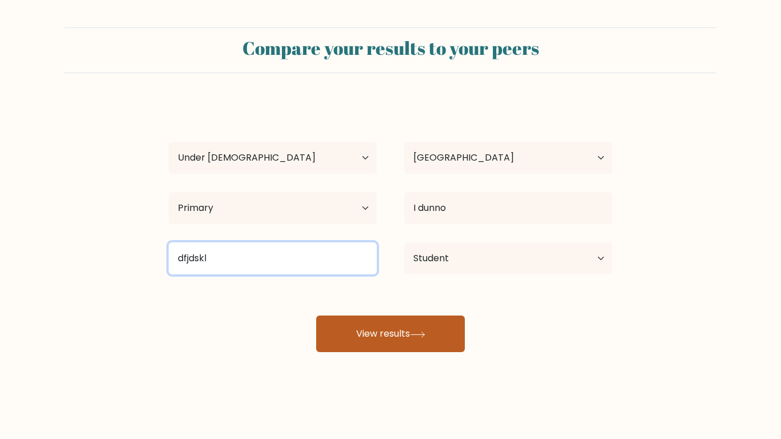
type input "dfjdskl"
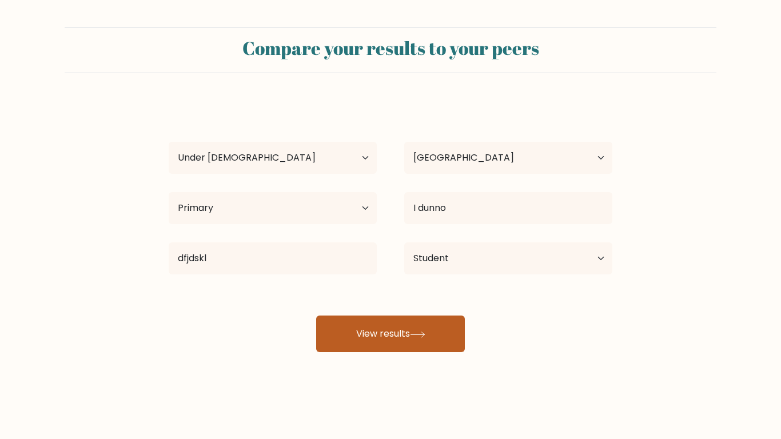
click at [358, 333] on button "View results" at bounding box center [390, 334] width 149 height 37
